Goal: Find specific page/section: Find specific page/section

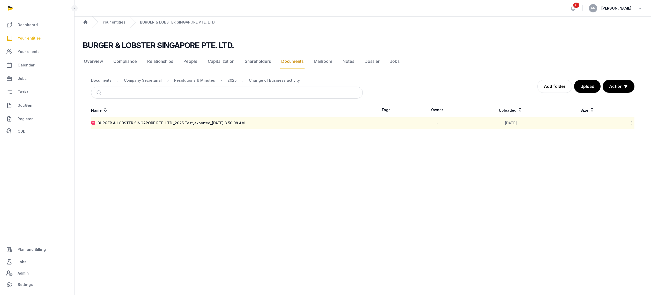
click at [632, 123] on icon at bounding box center [631, 122] width 5 height 5
click at [618, 189] on div "Delete" at bounding box center [613, 192] width 41 height 9
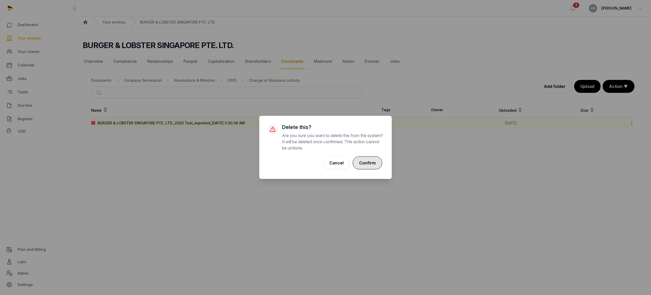
click at [373, 163] on button "Confirm" at bounding box center [367, 162] width 29 height 13
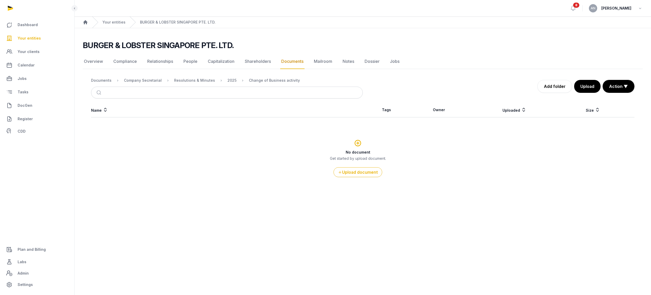
click at [34, 105] on link "DocGen" at bounding box center [37, 105] width 66 height 12
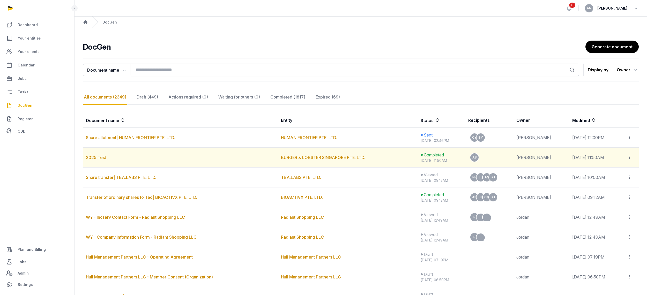
click at [633, 158] on div at bounding box center [631, 157] width 9 height 7
click at [631, 157] on icon at bounding box center [629, 157] width 5 height 5
click at [631, 158] on icon at bounding box center [629, 157] width 5 height 5
click at [617, 182] on div "Delete" at bounding box center [614, 182] width 41 height 10
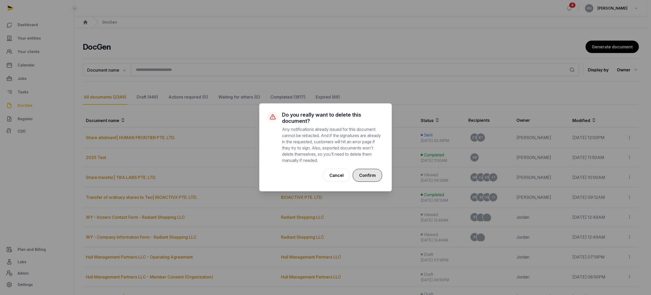
click at [365, 175] on button "Confirm" at bounding box center [367, 175] width 29 height 13
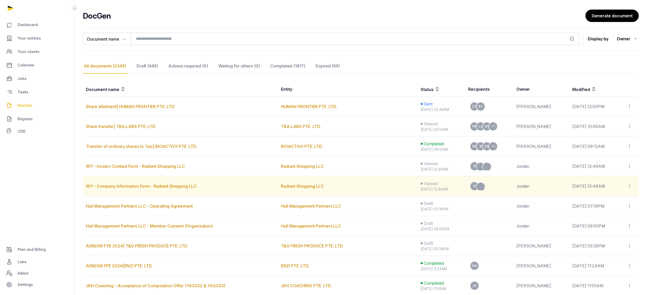
scroll to position [126, 0]
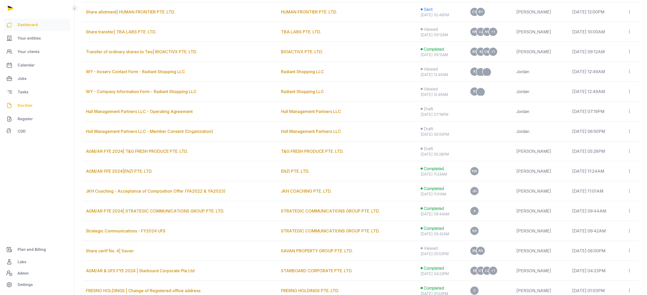
click at [39, 26] on link "Dashboard" at bounding box center [37, 25] width 66 height 12
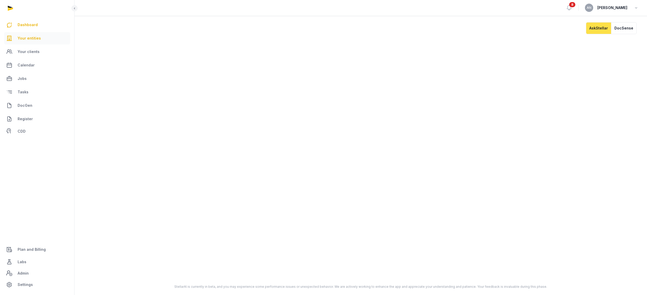
click at [30, 40] on span "Your entities" at bounding box center [29, 38] width 23 height 6
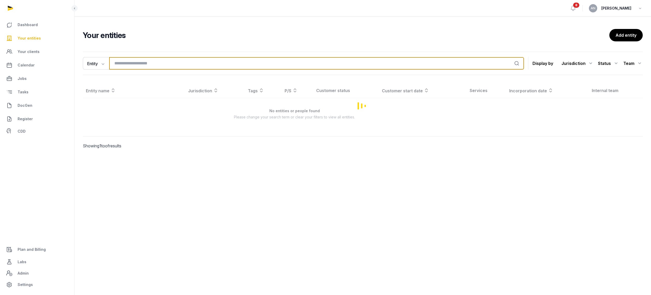
click at [173, 65] on input "search" at bounding box center [316, 63] width 415 height 12
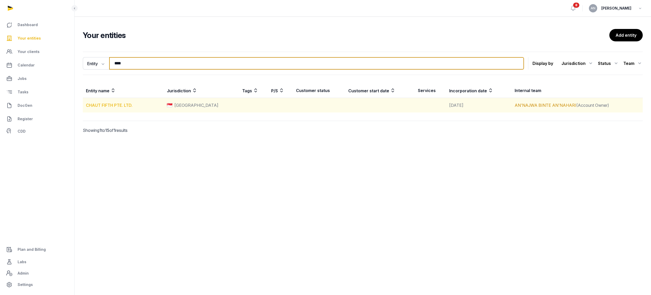
type input "****"
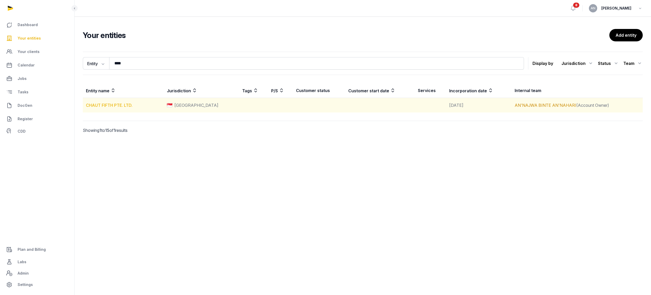
click at [111, 106] on link "CHAUT FIFTH PTE. LTD." at bounding box center [109, 105] width 47 height 5
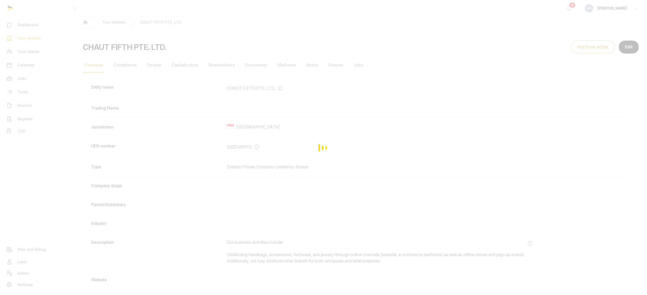
click at [251, 149] on div "Loading" at bounding box center [323, 147] width 647 height 295
click at [260, 145] on div "Loading" at bounding box center [323, 147] width 647 height 295
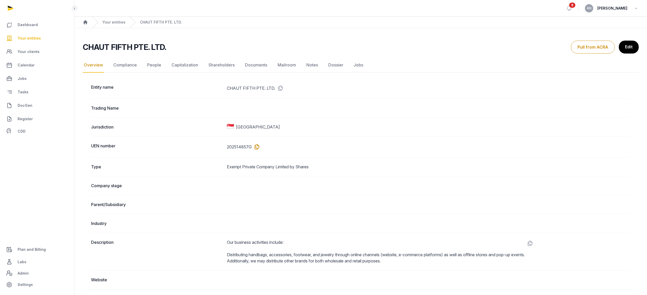
click at [259, 146] on icon at bounding box center [256, 147] width 8 height 8
drag, startPoint x: 27, startPoint y: 107, endPoint x: 164, endPoint y: 99, distance: 137.6
click at [27, 107] on span "DocGen" at bounding box center [25, 105] width 15 height 6
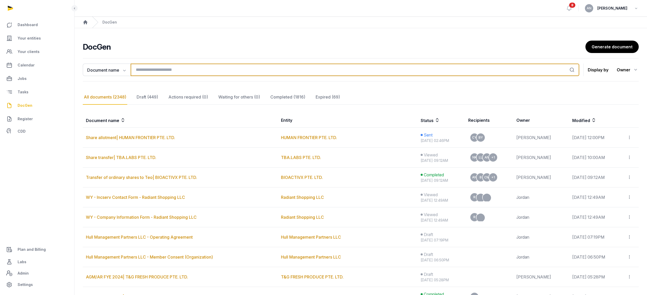
click at [139, 69] on input "search" at bounding box center [355, 70] width 449 height 12
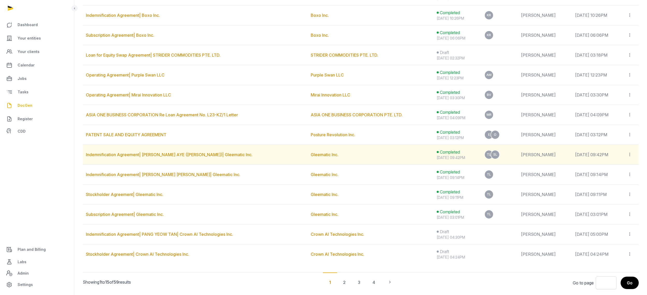
scroll to position [166, 0]
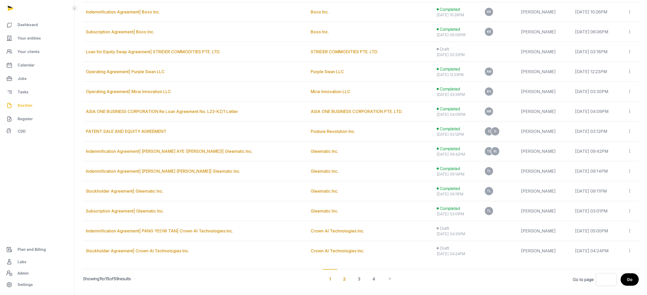
click at [348, 280] on div "2" at bounding box center [344, 278] width 15 height 19
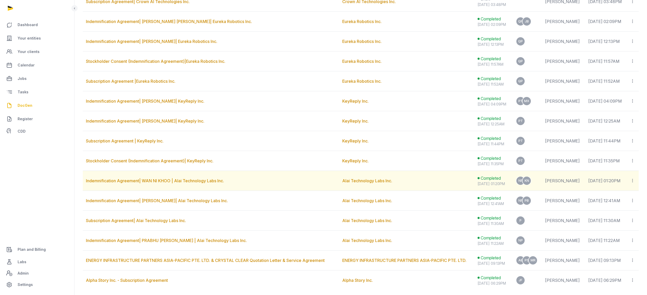
scroll to position [177, 0]
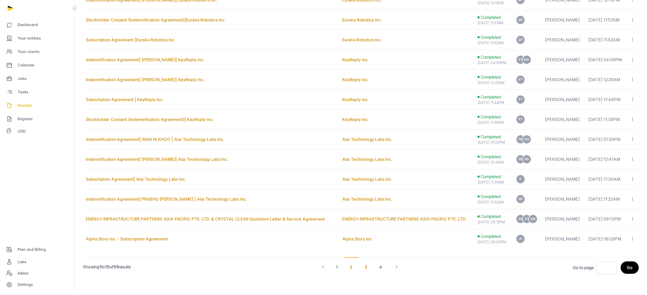
click at [365, 269] on div "3" at bounding box center [365, 266] width 15 height 19
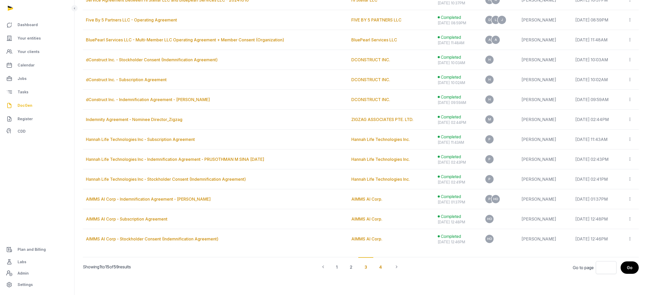
click at [379, 263] on div "4" at bounding box center [380, 266] width 15 height 19
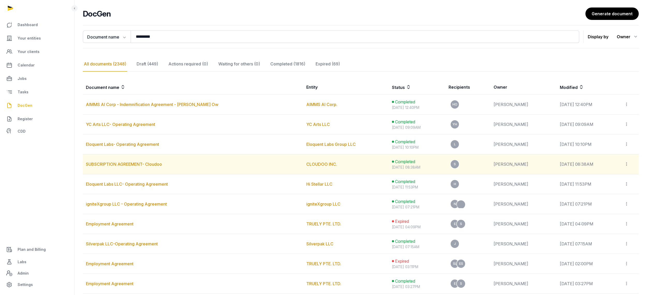
scroll to position [0, 0]
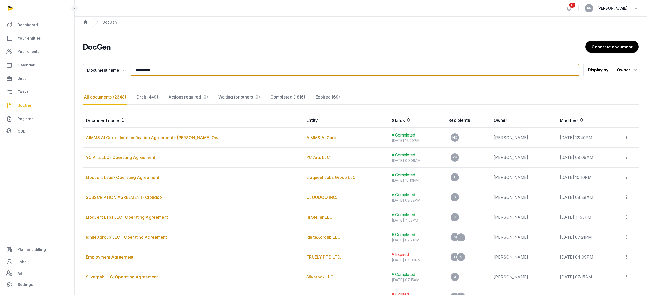
click at [153, 68] on input "*********" at bounding box center [355, 70] width 449 height 12
click at [169, 68] on input "*********" at bounding box center [355, 70] width 449 height 12
drag, startPoint x: 170, startPoint y: 71, endPoint x: 113, endPoint y: 70, distance: 57.4
click at [113, 70] on div "Document name Document name Entity Recipient ********* Search" at bounding box center [331, 70] width 496 height 12
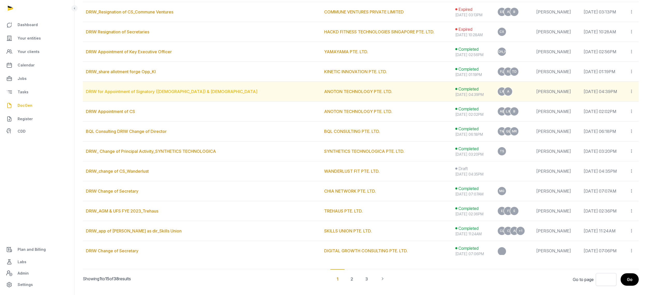
scroll to position [177, 0]
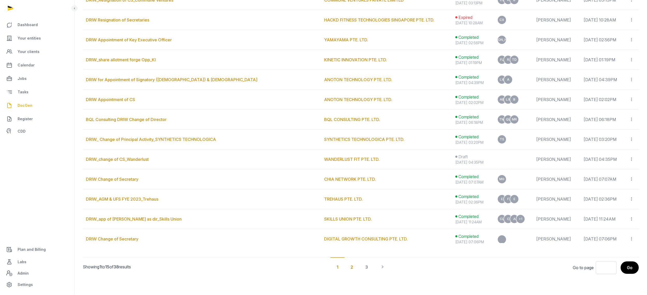
type input "****"
click at [353, 266] on div "2" at bounding box center [351, 266] width 15 height 19
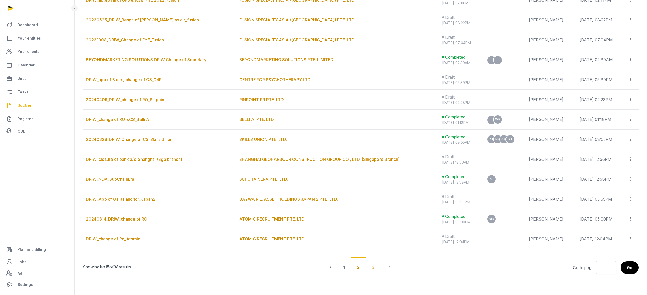
click at [367, 267] on div "3" at bounding box center [372, 266] width 15 height 19
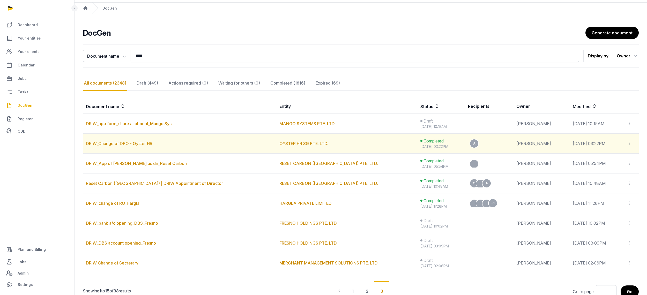
scroll to position [38, 0]
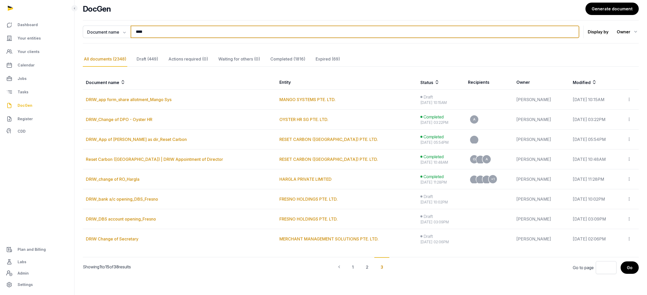
click at [182, 37] on input "****" at bounding box center [355, 32] width 449 height 12
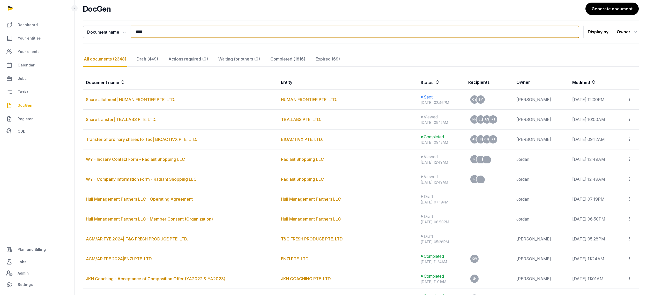
type input "*****"
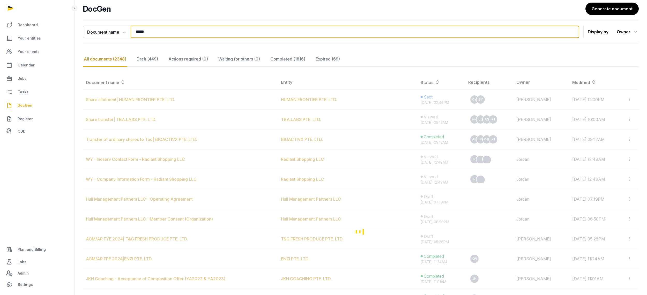
scroll to position [0, 0]
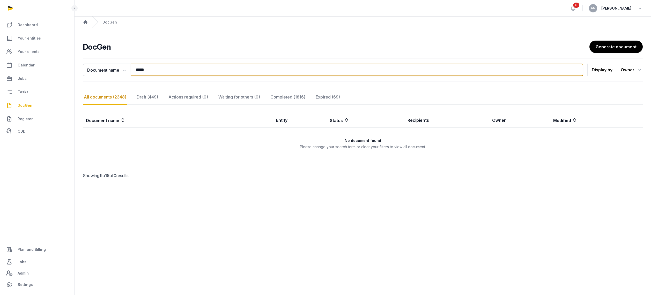
drag, startPoint x: 161, startPoint y: 69, endPoint x: 93, endPoint y: 63, distance: 68.3
click at [93, 63] on div "Document name Document name Entity Recipient ***** Search Display by Owner All …" at bounding box center [363, 69] width 560 height 23
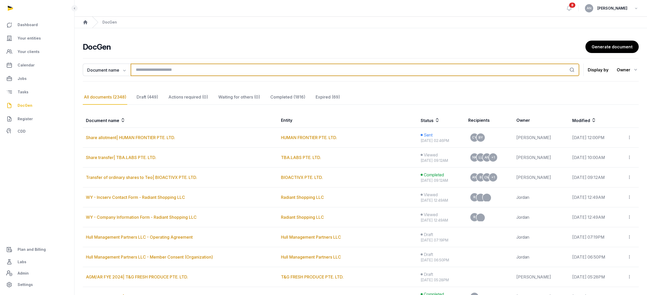
click at [170, 70] on input "search" at bounding box center [355, 70] width 449 height 12
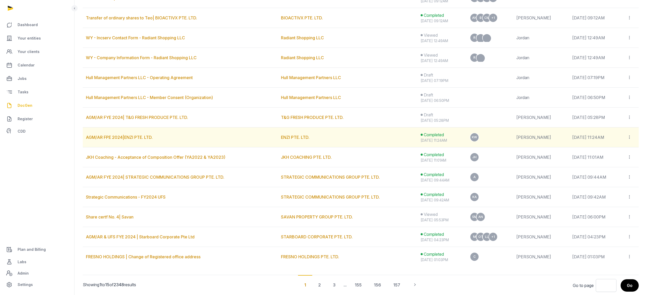
scroll to position [177, 0]
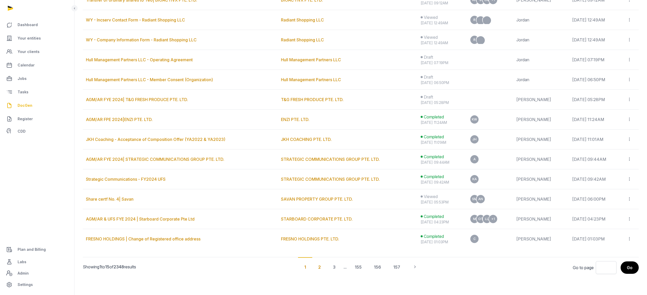
click at [319, 267] on div "2" at bounding box center [319, 266] width 15 height 19
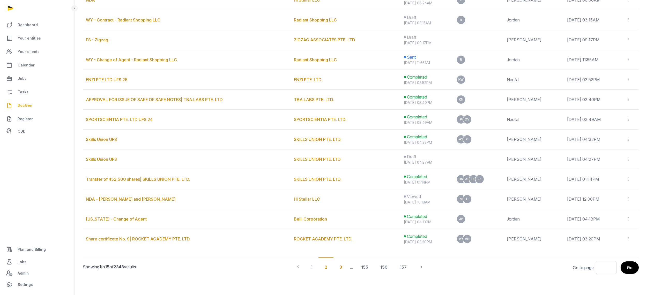
click at [337, 267] on div "3" at bounding box center [340, 266] width 15 height 19
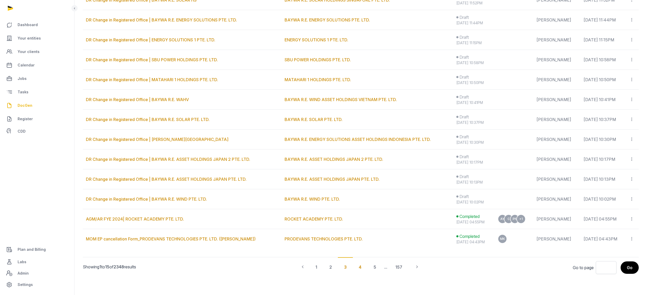
click at [359, 268] on div "4" at bounding box center [360, 266] width 15 height 19
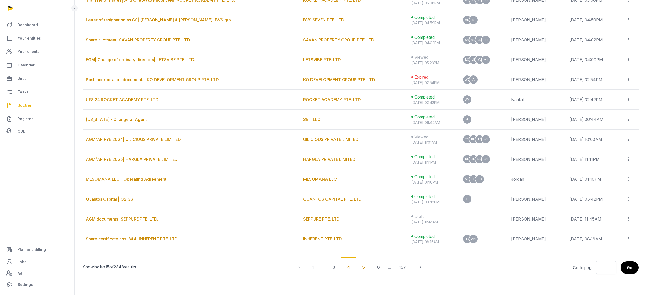
click at [363, 268] on div "5" at bounding box center [363, 266] width 15 height 19
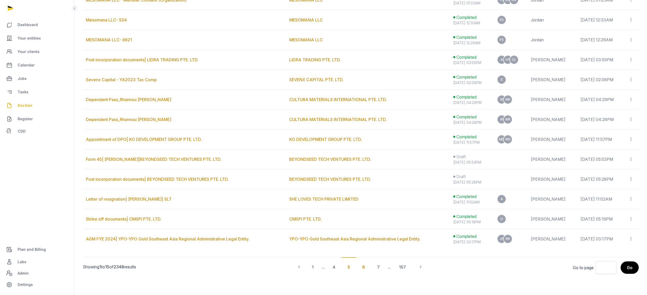
click at [363, 266] on div "6" at bounding box center [363, 266] width 15 height 19
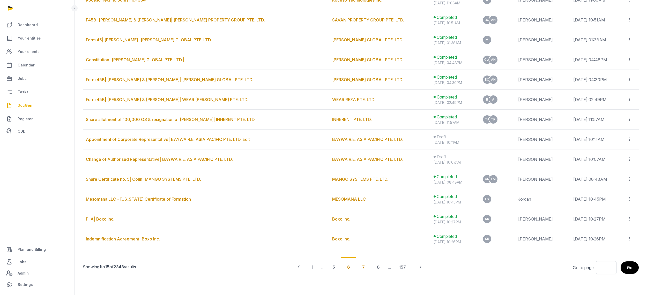
click at [364, 265] on div "7" at bounding box center [363, 266] width 15 height 19
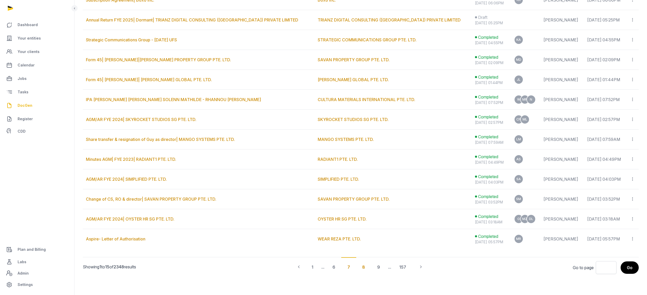
click at [364, 267] on div "8" at bounding box center [363, 266] width 15 height 19
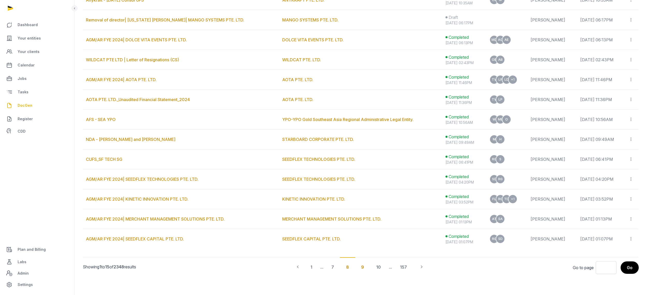
click at [363, 266] on div "9" at bounding box center [362, 266] width 15 height 19
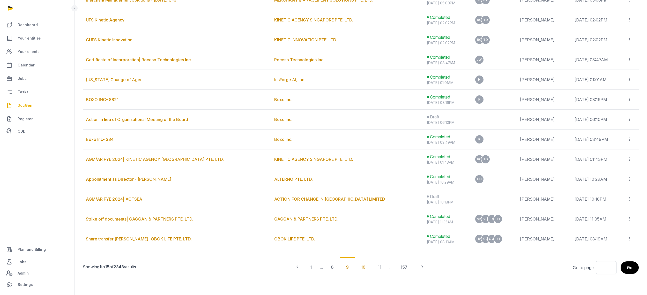
click at [368, 265] on div "10" at bounding box center [363, 266] width 17 height 19
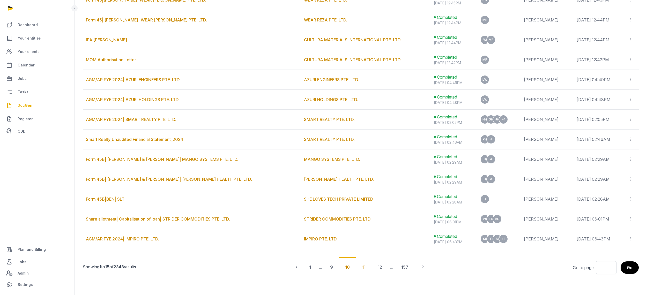
click at [361, 265] on div "11" at bounding box center [364, 266] width 16 height 19
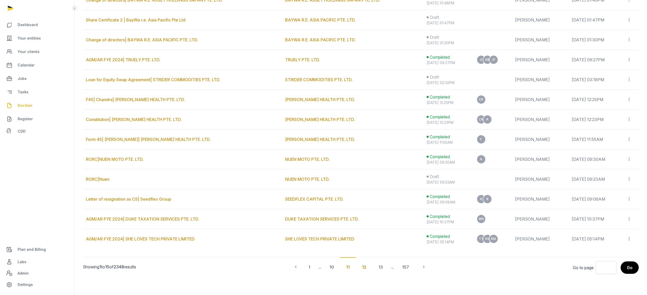
click at [367, 268] on div "12" at bounding box center [364, 266] width 17 height 19
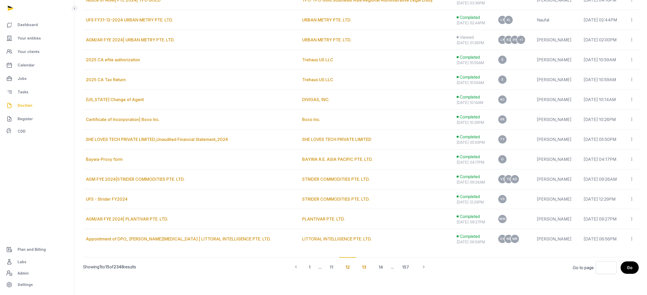
click at [364, 266] on div "13" at bounding box center [364, 266] width 17 height 19
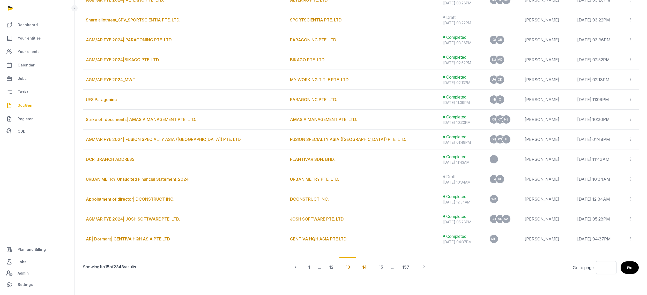
click at [360, 267] on div "14" at bounding box center [364, 266] width 17 height 19
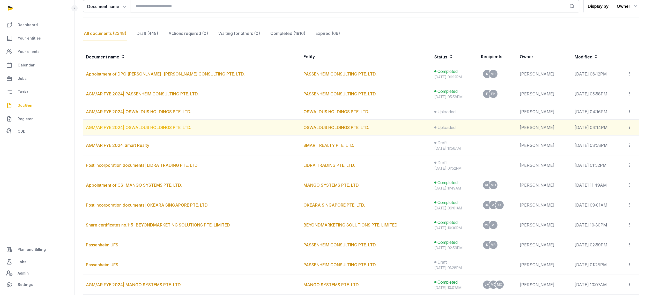
scroll to position [0, 0]
